Goal: Register for event/course

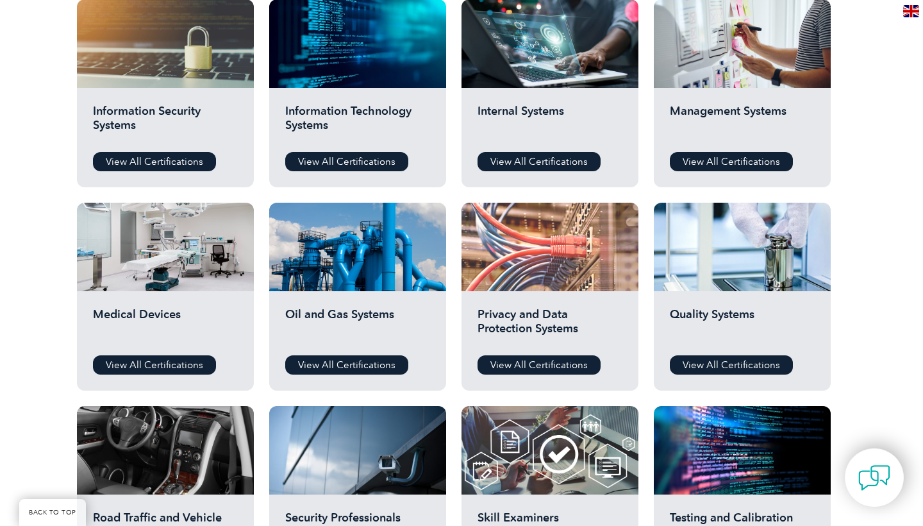
scroll to position [691, 0]
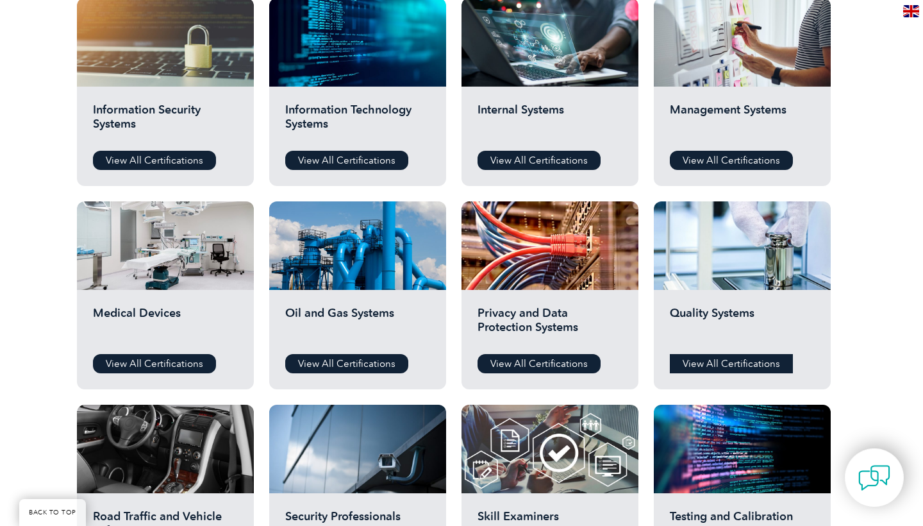
click at [746, 365] on link "View All Certifications" at bounding box center [731, 363] width 123 height 19
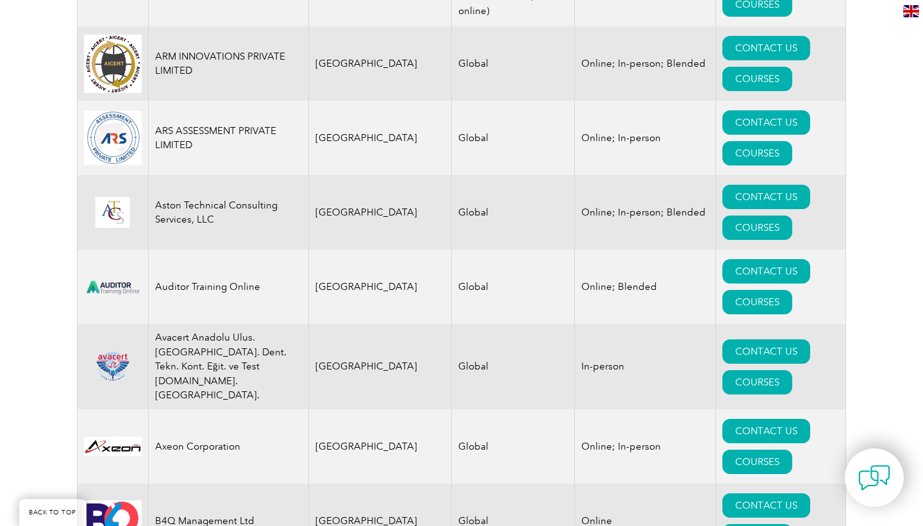
scroll to position [2090, 0]
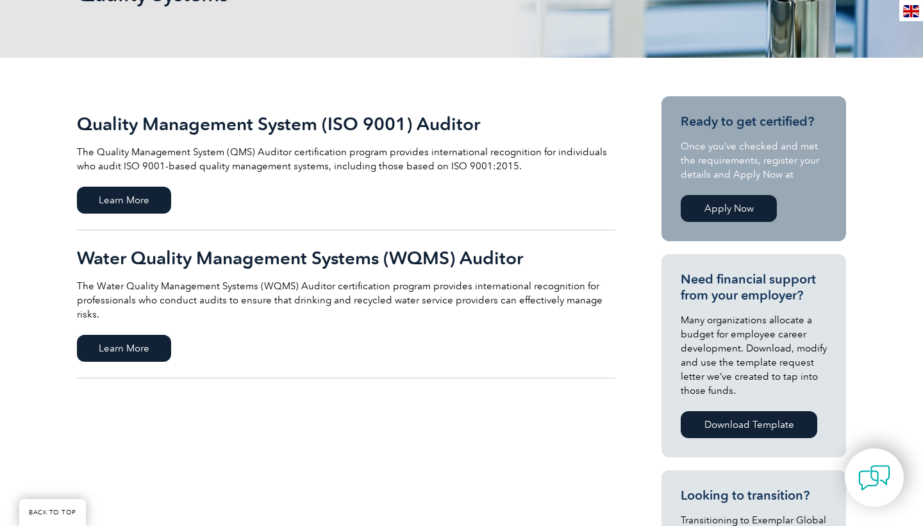
scroll to position [231, 0]
click at [139, 199] on span "Learn More" at bounding box center [124, 199] width 94 height 27
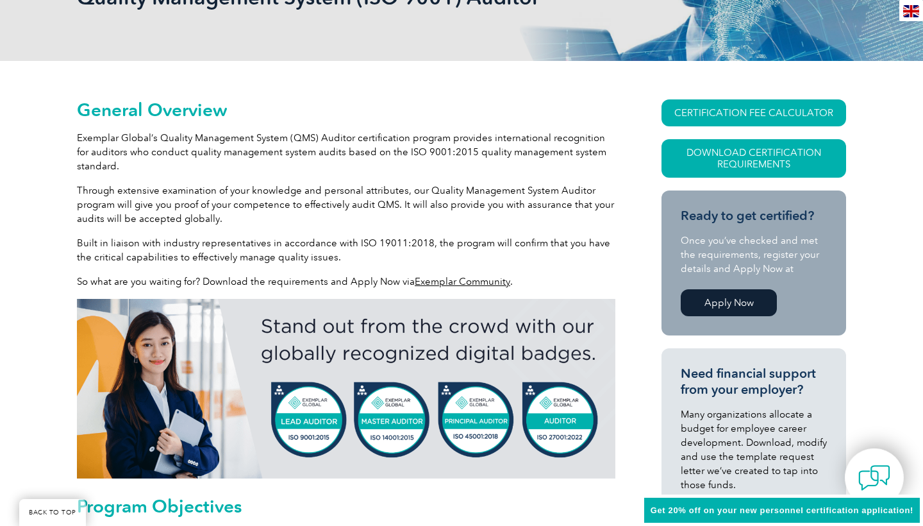
scroll to position [228, 0]
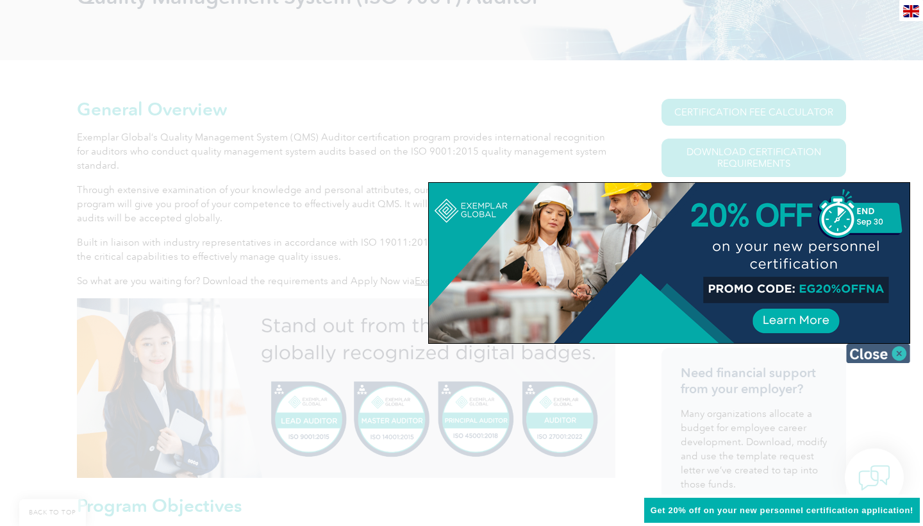
click at [898, 353] on img at bounding box center [878, 353] width 64 height 19
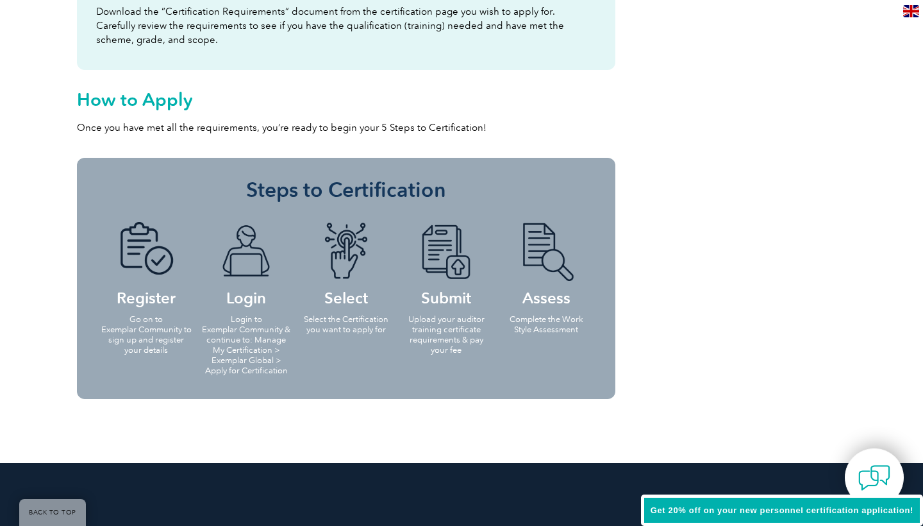
scroll to position [1231, 0]
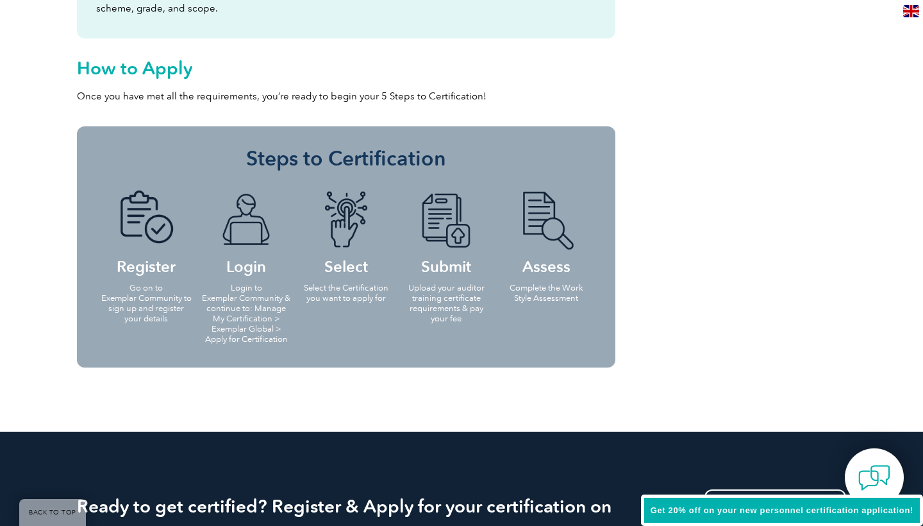
click at [158, 273] on h4 "Register" at bounding box center [146, 231] width 92 height 83
click at [148, 298] on p "Go on to Exemplar Community to sign up and register your details" at bounding box center [146, 303] width 92 height 41
click at [308, 160] on h3 "Steps to Certification" at bounding box center [346, 159] width 500 height 26
click at [156, 69] on h2 "How to Apply" at bounding box center [346, 68] width 538 height 21
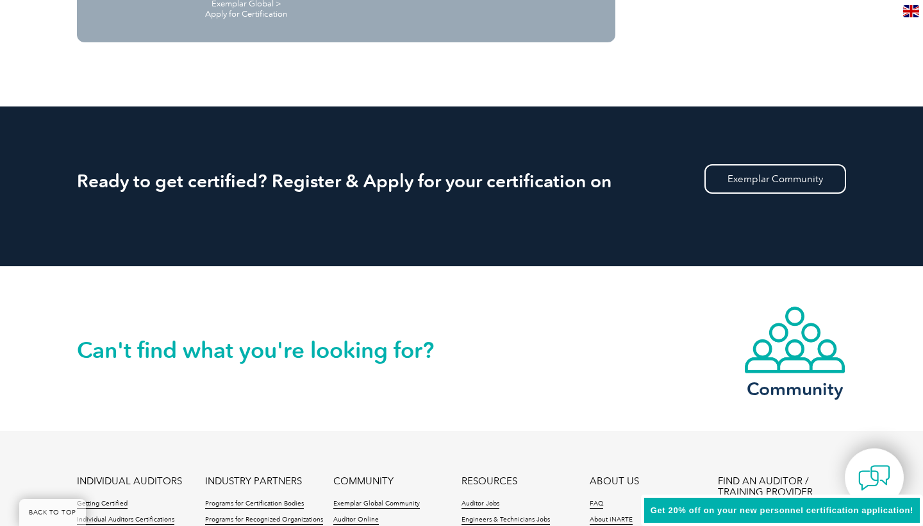
scroll to position [1556, 0]
click at [788, 181] on link "Exemplar Community" at bounding box center [776, 178] width 142 height 29
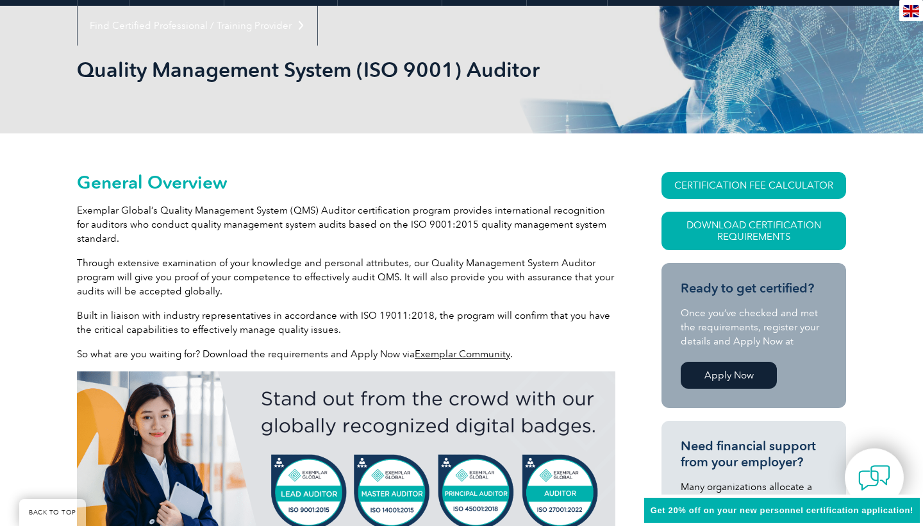
scroll to position [162, 0]
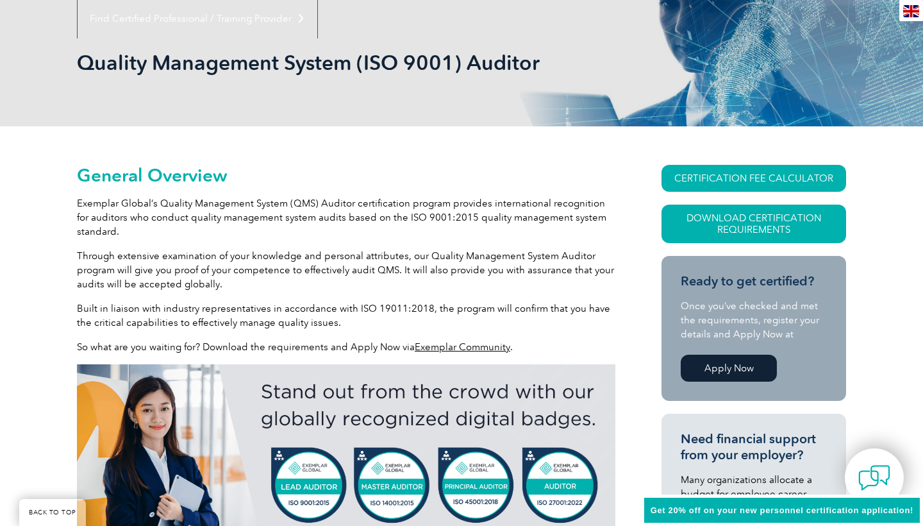
click at [743, 367] on link "Apply Now" at bounding box center [729, 367] width 96 height 27
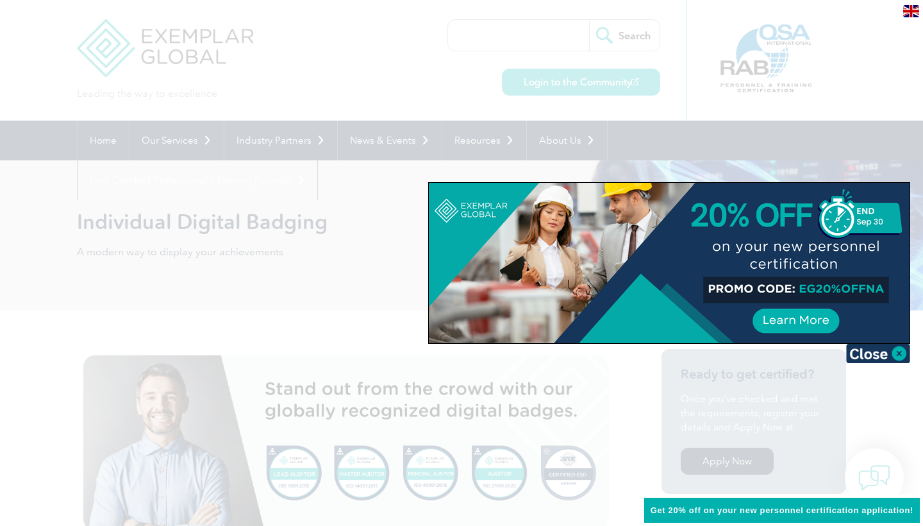
click at [818, 140] on div at bounding box center [461, 263] width 923 height 526
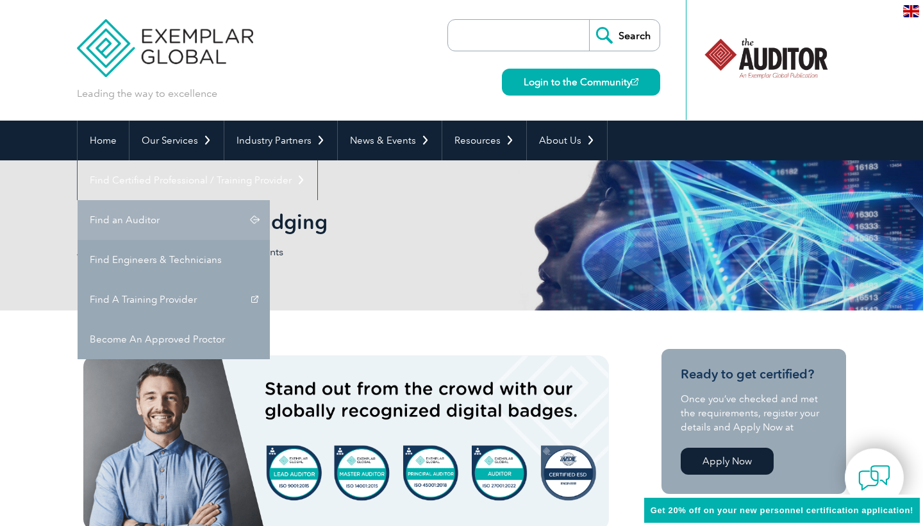
click at [270, 200] on link "Find an Auditor" at bounding box center [174, 220] width 192 height 40
